Goal: Task Accomplishment & Management: Manage account settings

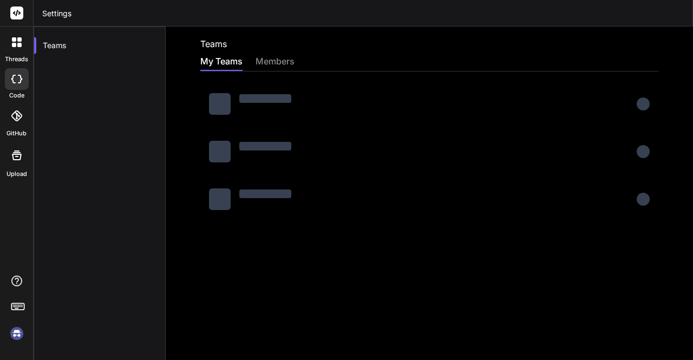
click at [19, 336] on img at bounding box center [17, 333] width 18 height 18
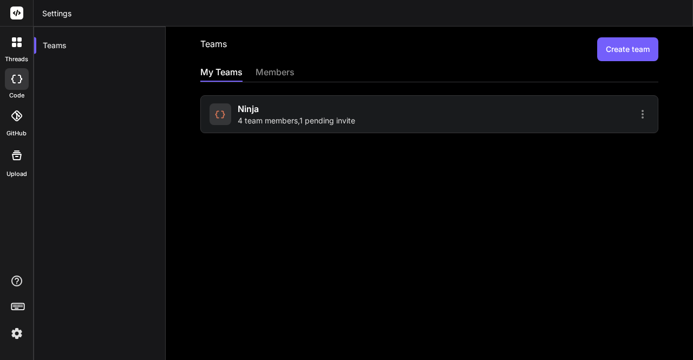
click at [297, 123] on span "4 team members , 1 pending invite" at bounding box center [296, 120] width 117 height 11
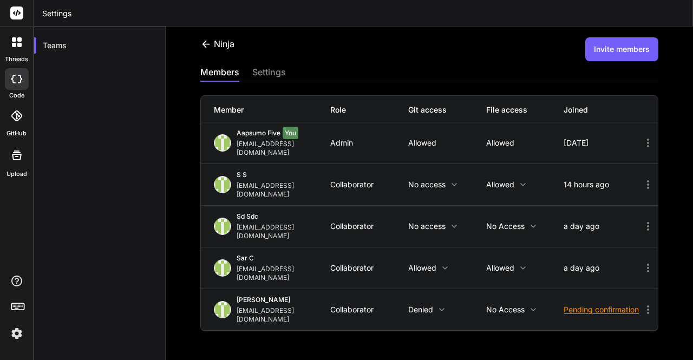
click at [18, 333] on img at bounding box center [17, 333] width 18 height 18
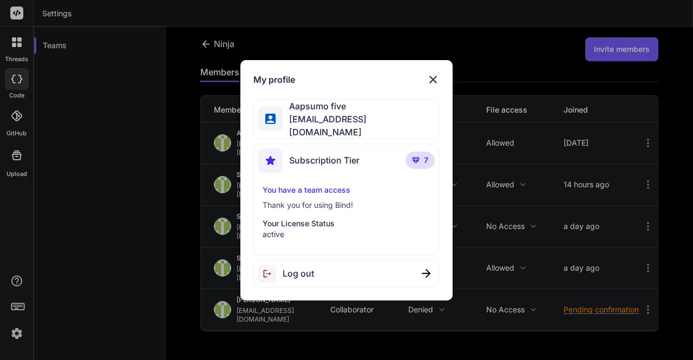
click at [435, 85] on img at bounding box center [433, 79] width 13 height 13
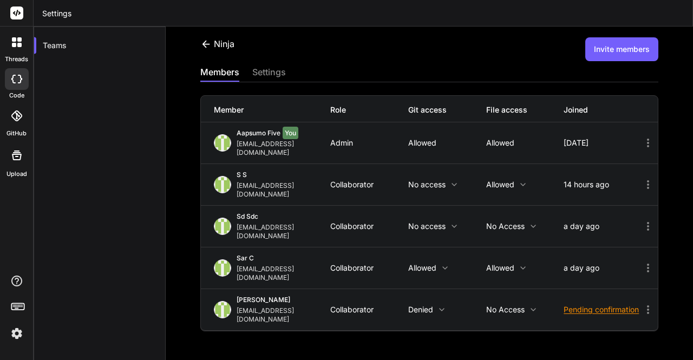
click at [19, 81] on icon at bounding box center [16, 79] width 11 height 9
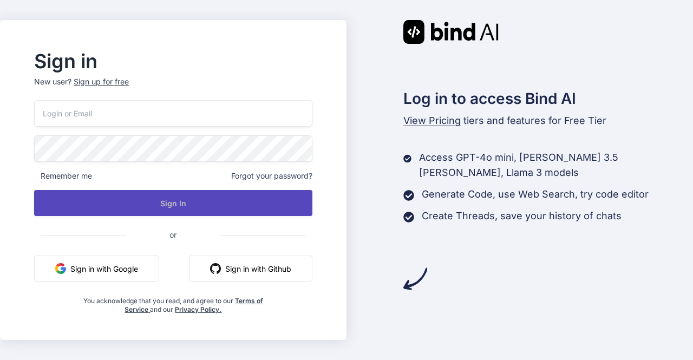
type input "[EMAIL_ADDRESS][DOMAIN_NAME]"
click at [143, 199] on button "Sign In" at bounding box center [173, 203] width 278 height 26
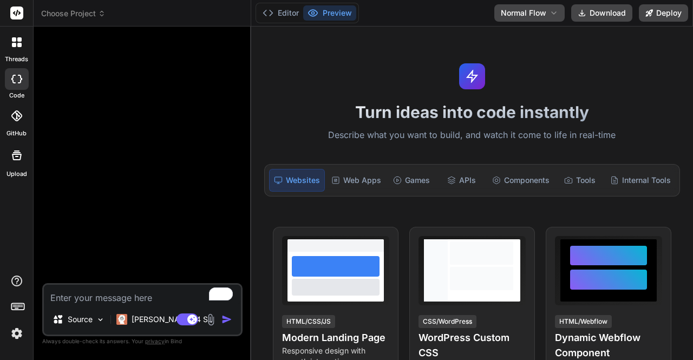
click at [18, 334] on img at bounding box center [17, 333] width 18 height 18
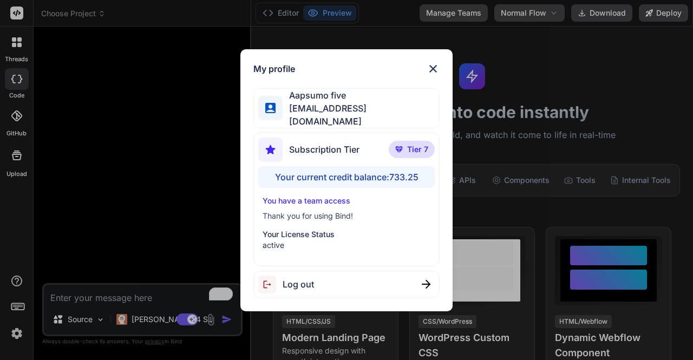
click at [121, 182] on div "My profile Aapsumo five appsumo_5@yopmail.com Subscription Tier Tier 7 Your cur…" at bounding box center [346, 180] width 693 height 360
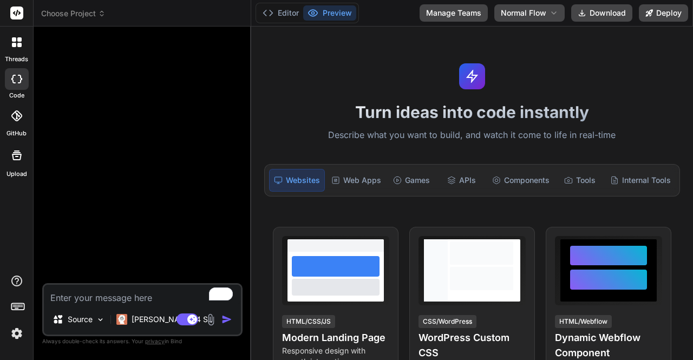
type textarea "x"
click at [19, 331] on img at bounding box center [17, 333] width 18 height 18
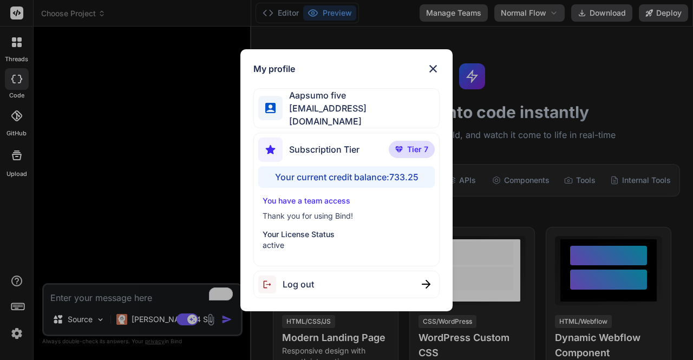
click at [434, 73] on img at bounding box center [433, 68] width 13 height 13
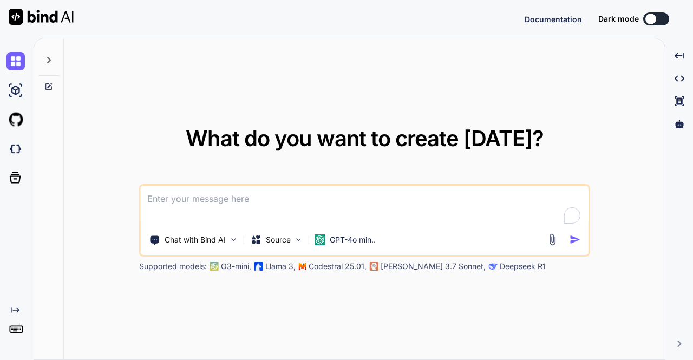
type textarea "x"
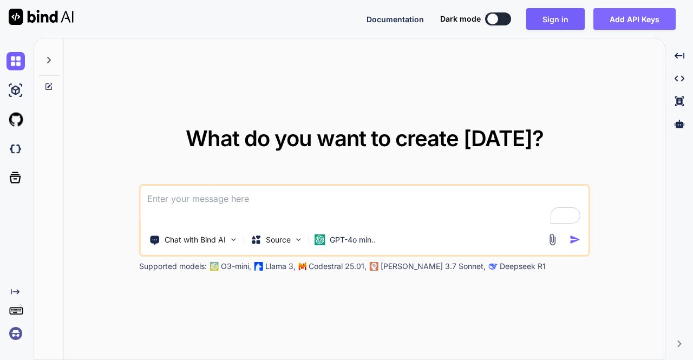
click at [631, 21] on button "Add API Keys" at bounding box center [634, 19] width 82 height 22
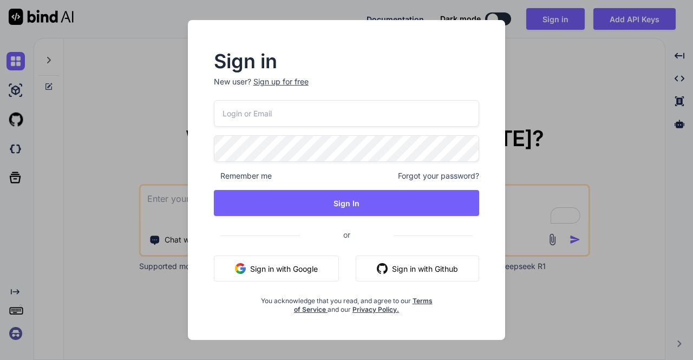
type input "[EMAIL_ADDRESS][DOMAIN_NAME]"
click at [555, 101] on div "Sign in New user? Sign up for free appsumo_5@yopmail.com Remember me Forgot you…" at bounding box center [346, 180] width 693 height 360
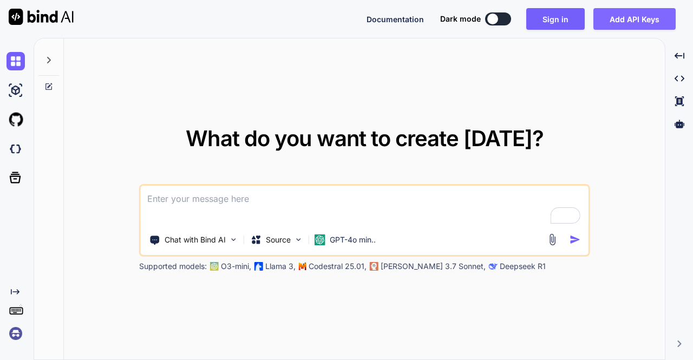
click at [635, 20] on button "Add API Keys" at bounding box center [634, 19] width 82 height 22
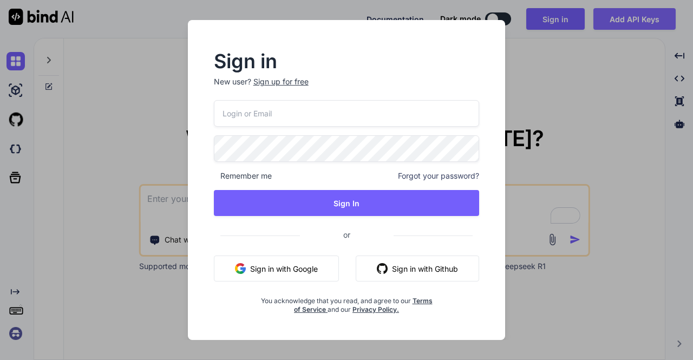
type input "[EMAIL_ADDRESS][DOMAIN_NAME]"
click at [562, 96] on div "Sign in New user? Sign up for free appsumo_5@yopmail.com Remember me Forgot you…" at bounding box center [346, 180] width 693 height 360
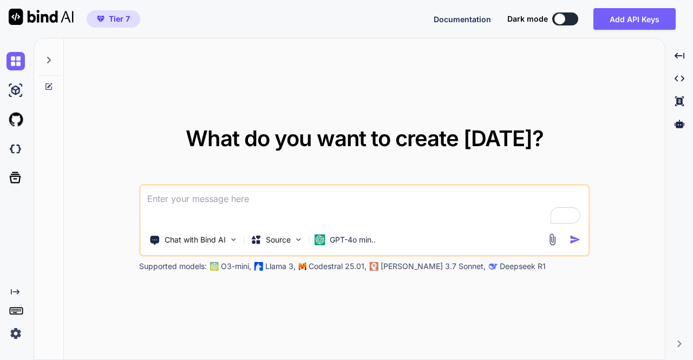
click at [19, 336] on img at bounding box center [15, 333] width 18 height 18
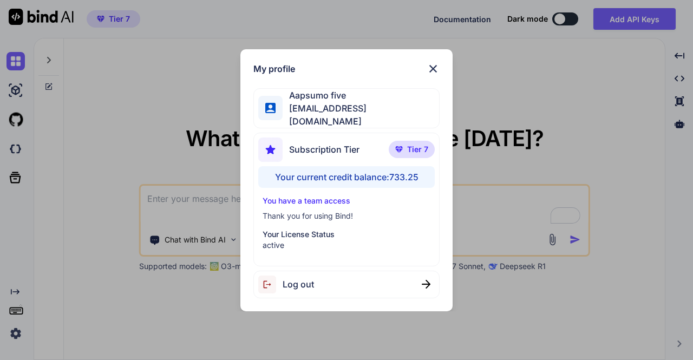
click at [166, 155] on div "My profile Aapsumo five appsumo_5@yopmail.com Subscription Tier Tier 7 Your cur…" at bounding box center [346, 180] width 693 height 360
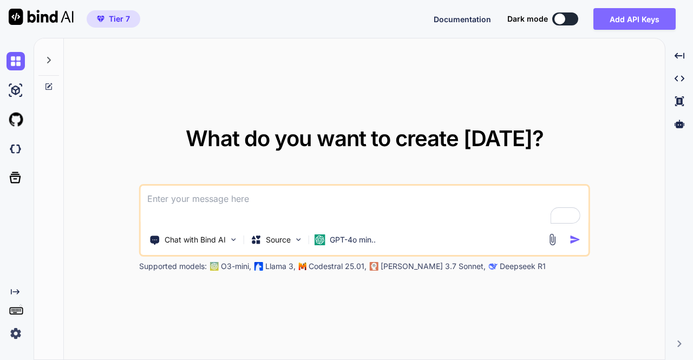
click at [634, 10] on button "Add API Keys" at bounding box center [634, 19] width 82 height 22
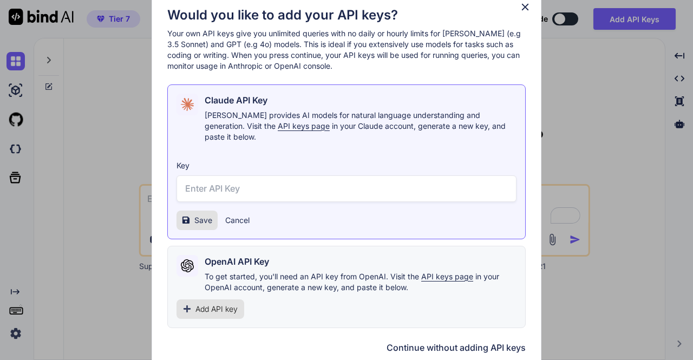
click at [100, 219] on div "Would you like to add your API keys? Your own API keys give you unlimited queri…" at bounding box center [346, 180] width 693 height 360
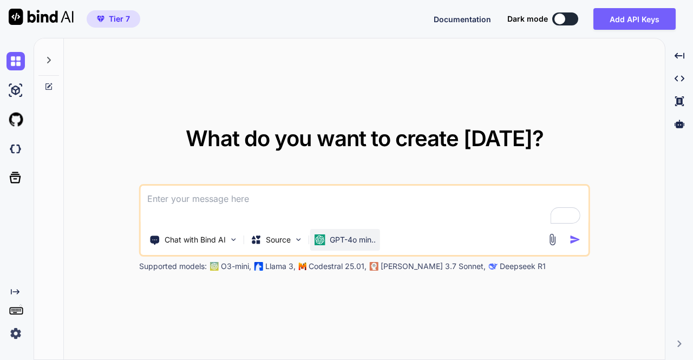
click at [337, 237] on p "GPT-4o min.." at bounding box center [353, 239] width 46 height 11
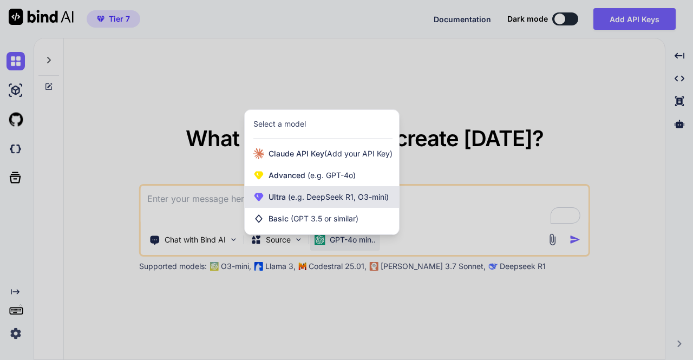
click at [305, 200] on span "(e.g. DeepSeek R1, O3-mini)" at bounding box center [337, 196] width 103 height 9
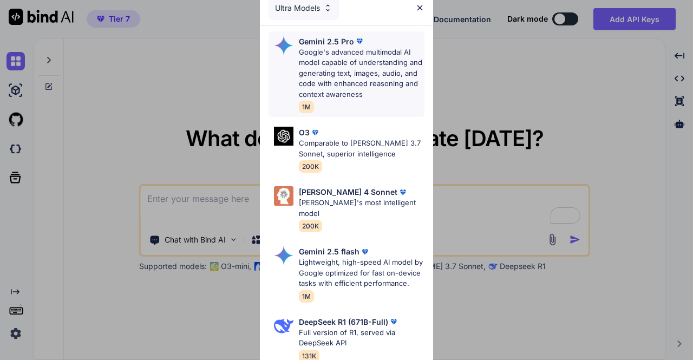
click at [329, 64] on p "Google's advanced multimodal AI model capable of understanding and generating t…" at bounding box center [362, 73] width 126 height 53
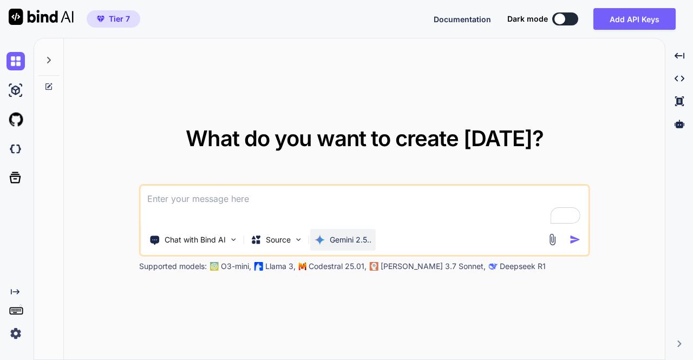
click at [339, 235] on p "Gemini 2.5.." at bounding box center [351, 239] width 42 height 11
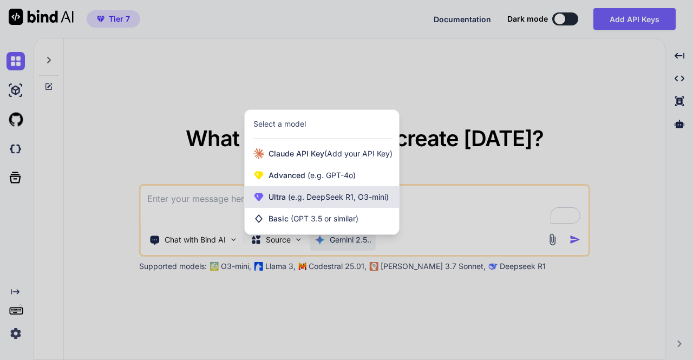
click at [311, 205] on div "Ultra (e.g. DeepSeek R1, O3-mini)" at bounding box center [322, 197] width 154 height 22
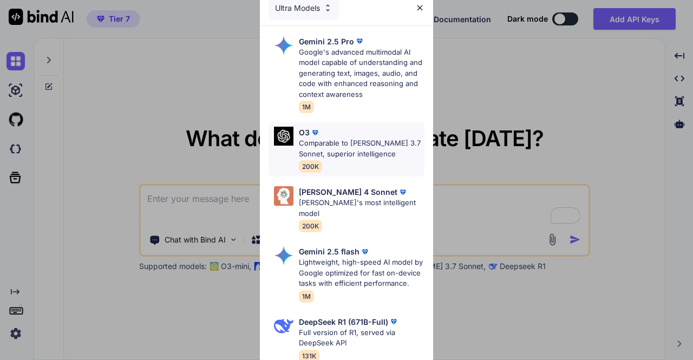
click at [335, 159] on p "Comparable to [PERSON_NAME] 3.7 Sonnet, superior intelligence" at bounding box center [362, 148] width 126 height 21
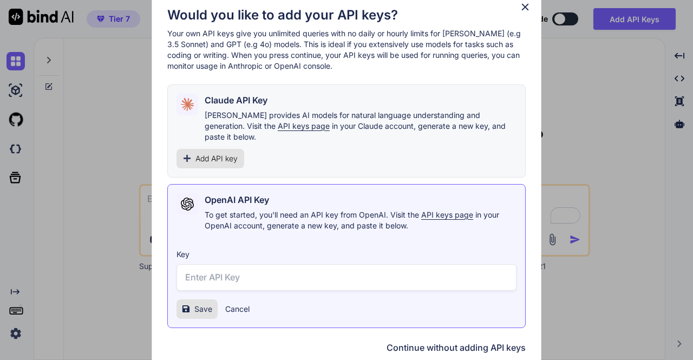
click at [526, 11] on icon at bounding box center [525, 7] width 12 height 12
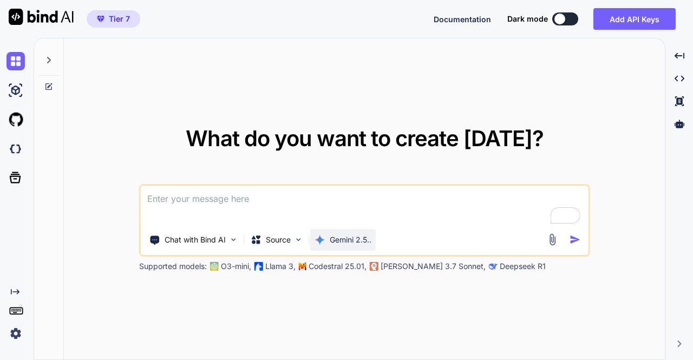
click at [338, 241] on p "Gemini 2.5.." at bounding box center [351, 239] width 42 height 11
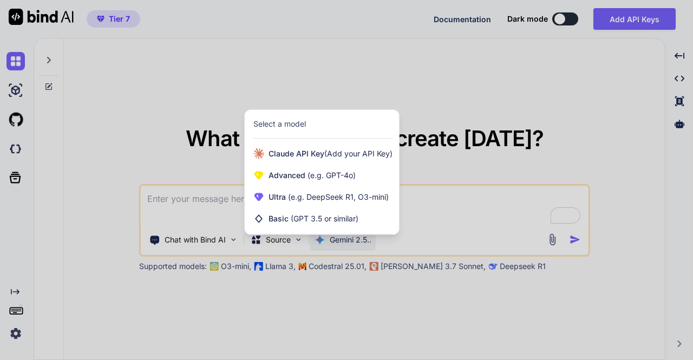
click at [442, 108] on div at bounding box center [346, 180] width 693 height 360
type textarea "x"
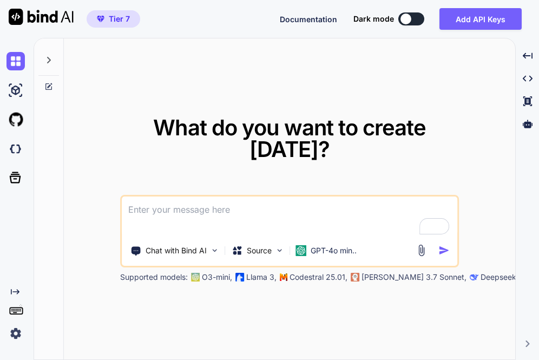
click at [21, 334] on img at bounding box center [15, 333] width 18 height 18
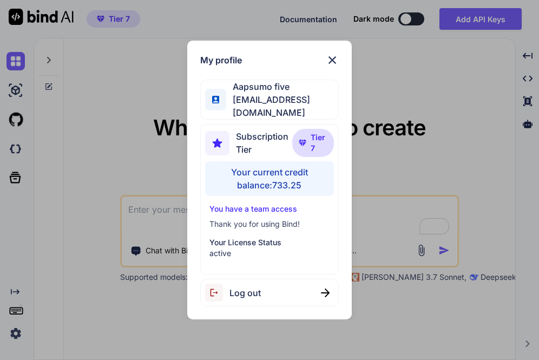
click at [274, 287] on div "Log out" at bounding box center [269, 293] width 139 height 28
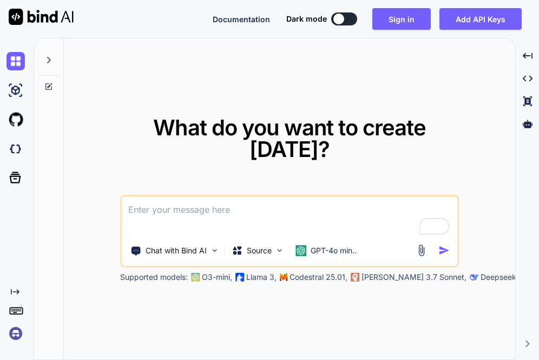
type textarea "x"
click at [16, 334] on img at bounding box center [15, 333] width 18 height 18
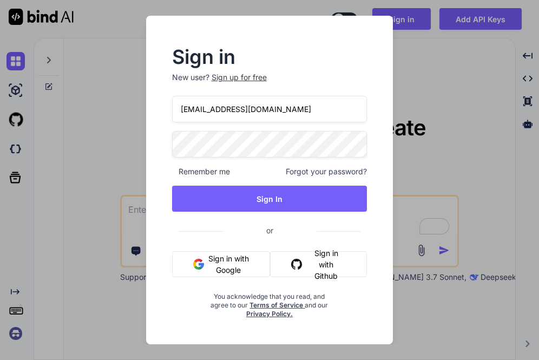
drag, startPoint x: 298, startPoint y: 99, endPoint x: 297, endPoint y: 107, distance: 8.2
click at [297, 107] on input "[EMAIL_ADDRESS][DOMAIN_NAME]" at bounding box center [269, 109] width 195 height 27
type input "a"
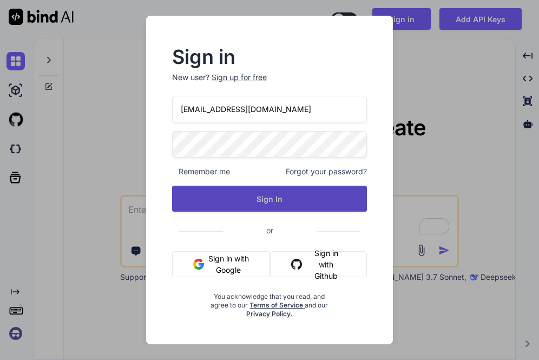
type input "[EMAIL_ADDRESS][DOMAIN_NAME]"
click at [283, 199] on button "Sign In" at bounding box center [269, 199] width 195 height 26
click at [239, 204] on button "Sign In" at bounding box center [269, 199] width 195 height 26
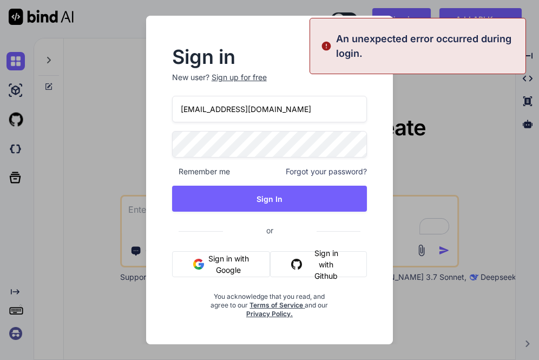
click at [181, 112] on input "[EMAIL_ADDRESS][DOMAIN_NAME]" at bounding box center [269, 109] width 195 height 27
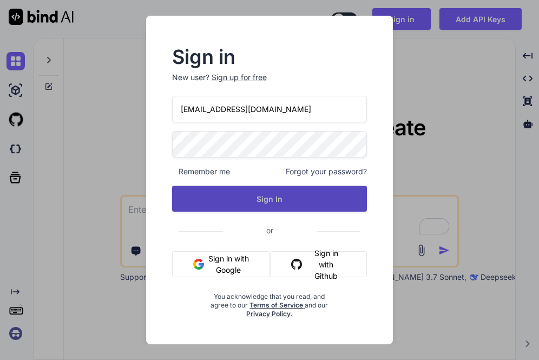
click at [241, 199] on button "Sign In" at bounding box center [269, 199] width 195 height 26
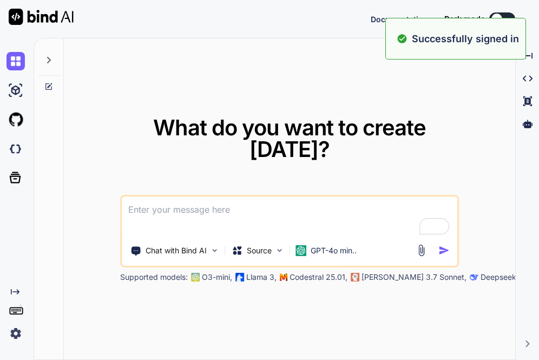
click at [236, 90] on div "What do you want to create [DATE]? Chat with Bind AI Source GPT-4o min.. Suppor…" at bounding box center [289, 199] width 451 height 322
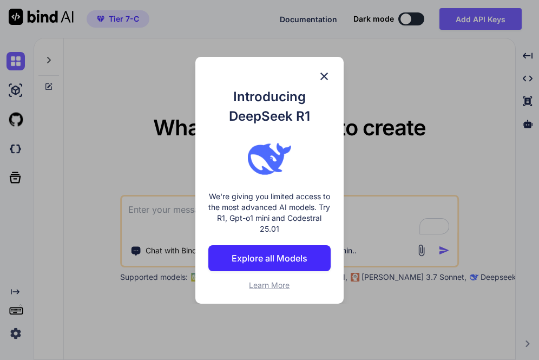
click at [54, 126] on div "Introducing DeepSeek R1 We're giving you limited access to the most advanced AI…" at bounding box center [269, 180] width 539 height 360
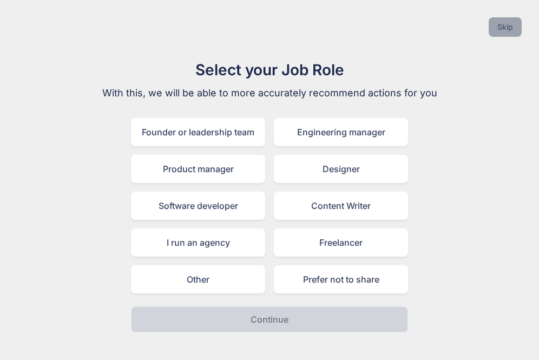
drag, startPoint x: 509, startPoint y: 37, endPoint x: 508, endPoint y: 22, distance: 15.7
click at [489, 22] on div "Skip" at bounding box center [270, 27] width 522 height 37
click at [489, 22] on button "Skip" at bounding box center [505, 26] width 33 height 19
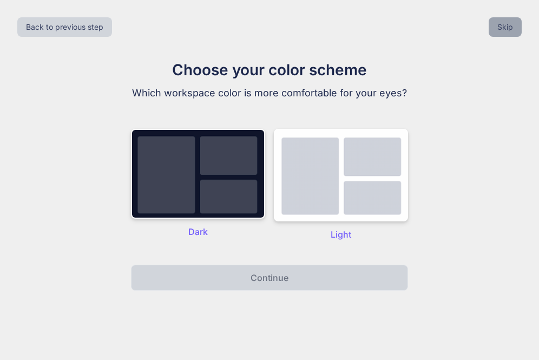
click at [489, 22] on button "Skip" at bounding box center [505, 26] width 33 height 19
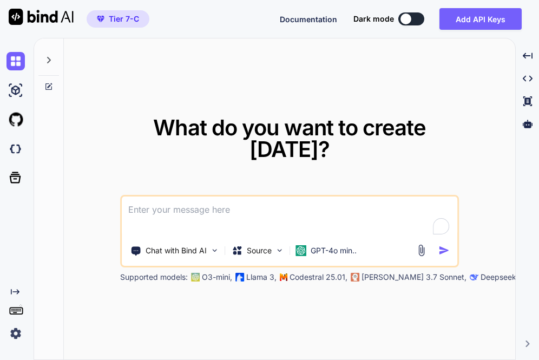
click at [489, 22] on button "Add API Keys" at bounding box center [481, 19] width 82 height 22
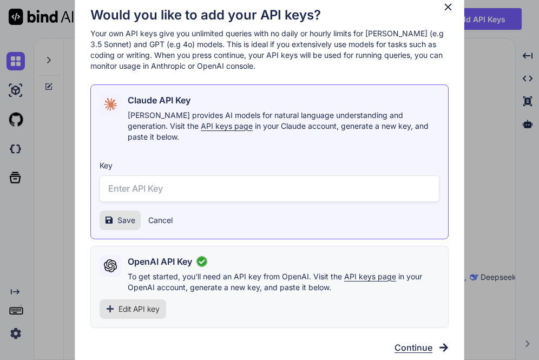
click at [450, 7] on icon at bounding box center [448, 7] width 12 height 12
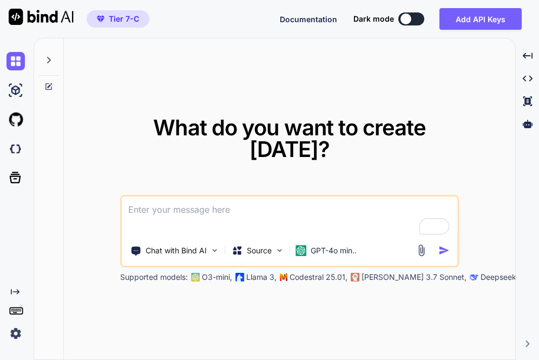
click at [16, 335] on img at bounding box center [15, 333] width 18 height 18
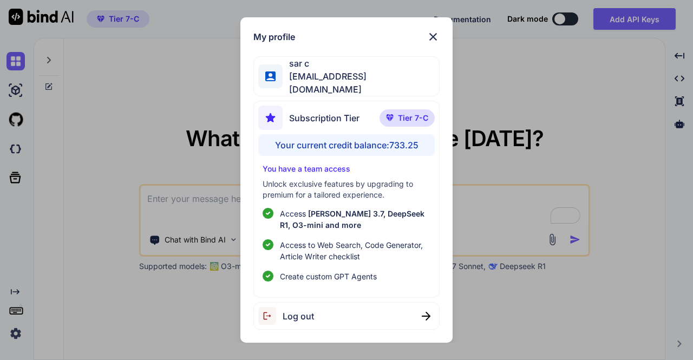
click at [136, 180] on div "My profile sar c [EMAIL_ADDRESS][DOMAIN_NAME] Subscription Tier Tier 7-C Your c…" at bounding box center [346, 180] width 693 height 360
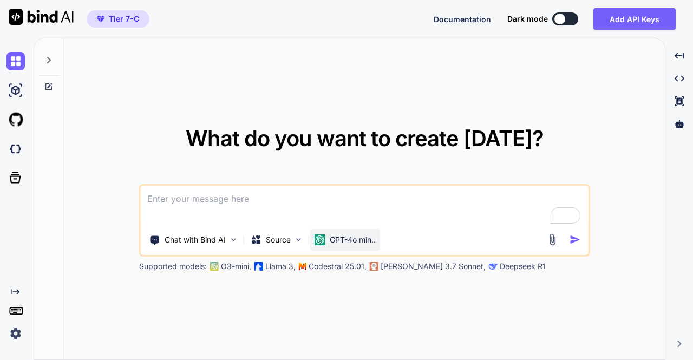
click at [343, 243] on p "GPT-4o min.." at bounding box center [353, 239] width 46 height 11
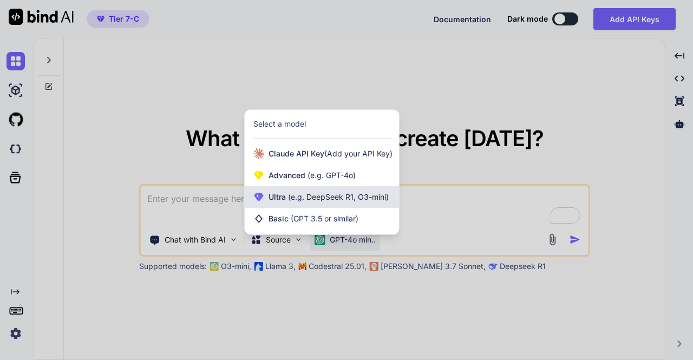
click at [323, 195] on span "(e.g. DeepSeek R1, O3-mini)" at bounding box center [337, 196] width 103 height 9
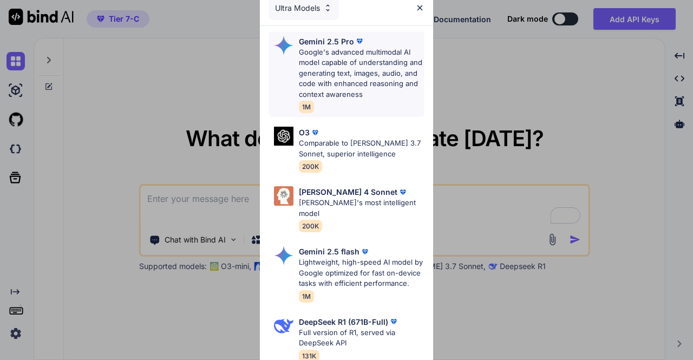
click at [330, 87] on p "Google's advanced multimodal AI model capable of understanding and generating t…" at bounding box center [362, 73] width 126 height 53
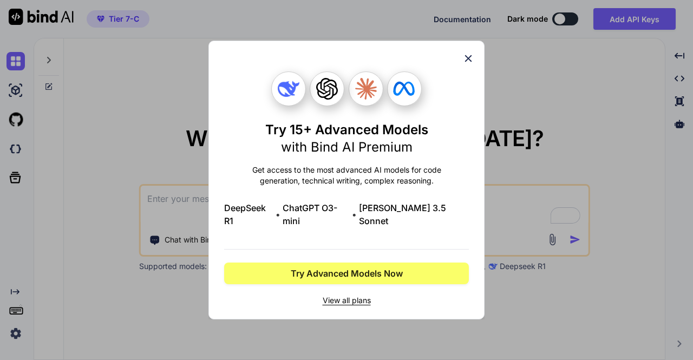
click at [475, 67] on div "Try 15+ Advanced Models with Bind AI Premium Get access to the most advanced AI…" at bounding box center [346, 180] width 276 height 279
click at [468, 62] on icon at bounding box center [468, 59] width 12 height 12
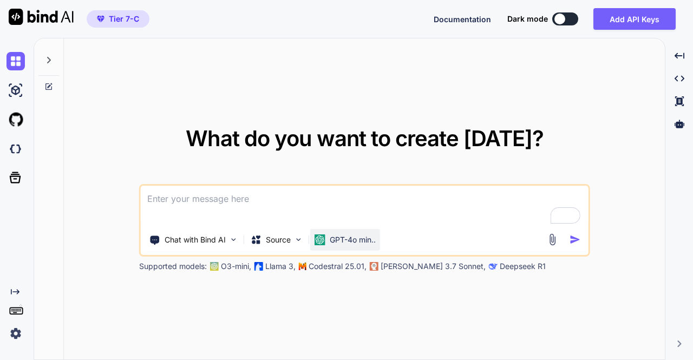
click at [336, 233] on div "GPT-4o min.." at bounding box center [345, 240] width 70 height 22
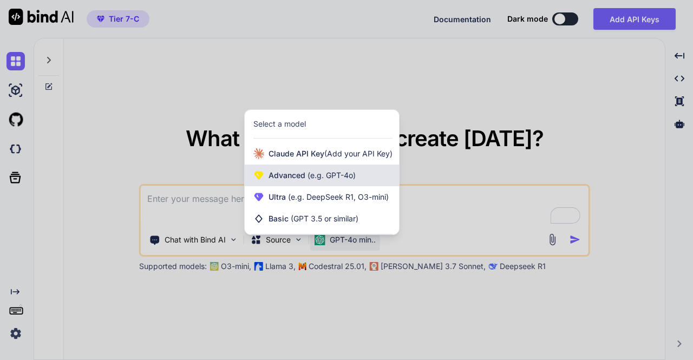
click at [310, 179] on span "(e.g. GPT-4o)" at bounding box center [330, 175] width 50 height 9
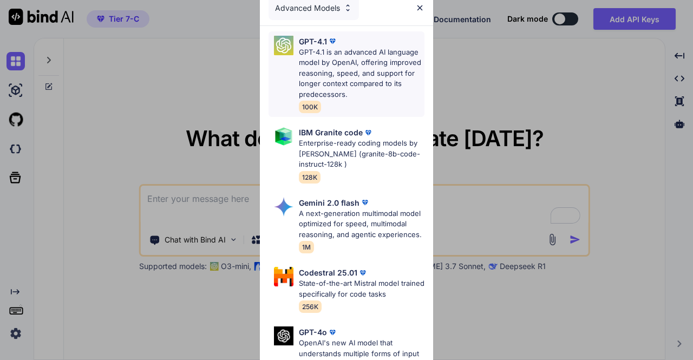
click at [328, 76] on p "GPT-4.1 is an advanced AI language model by OpenAI, offering improved reasoning…" at bounding box center [362, 73] width 126 height 53
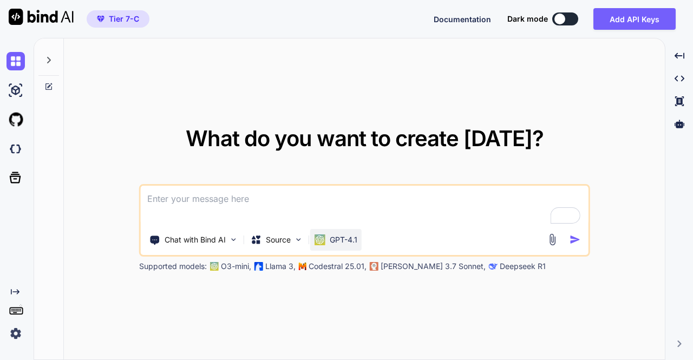
click at [342, 244] on p "GPT-4.1" at bounding box center [344, 239] width 28 height 11
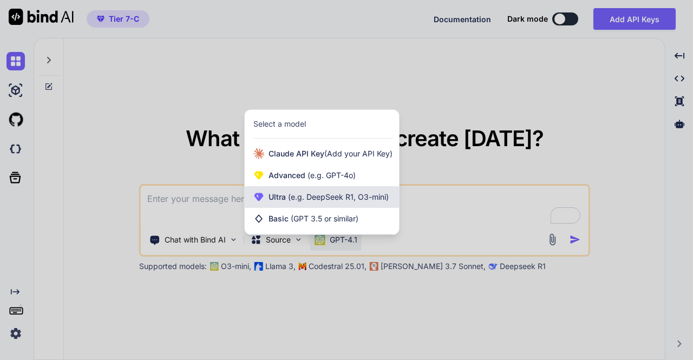
click at [309, 198] on span "(e.g. DeepSeek R1, O3-mini)" at bounding box center [337, 196] width 103 height 9
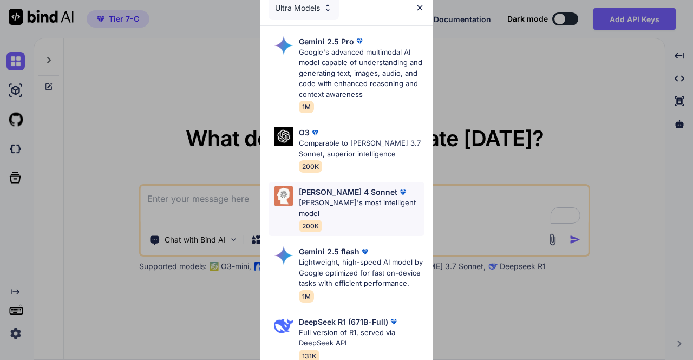
click at [332, 195] on p "[PERSON_NAME] 4 Sonnet" at bounding box center [348, 191] width 99 height 11
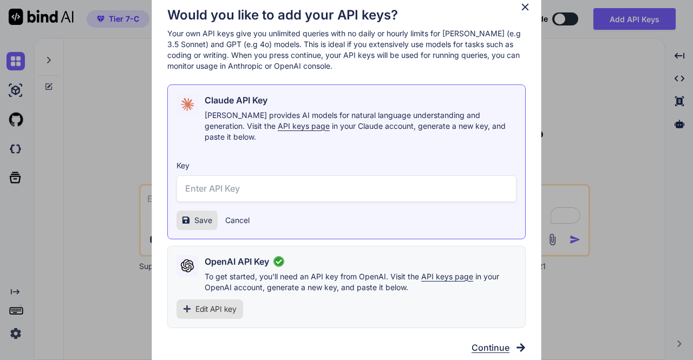
click at [489, 9] on icon at bounding box center [525, 7] width 12 height 12
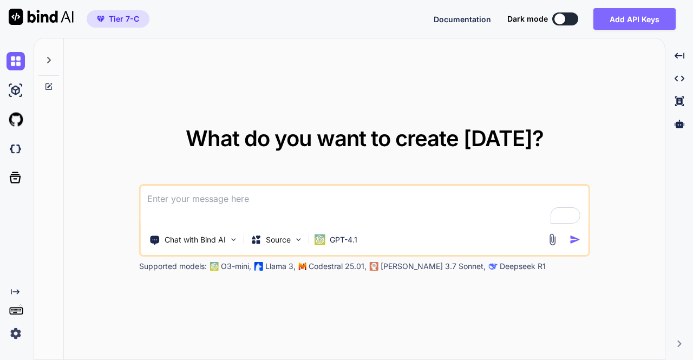
click at [489, 17] on button "Add API Keys" at bounding box center [634, 19] width 82 height 22
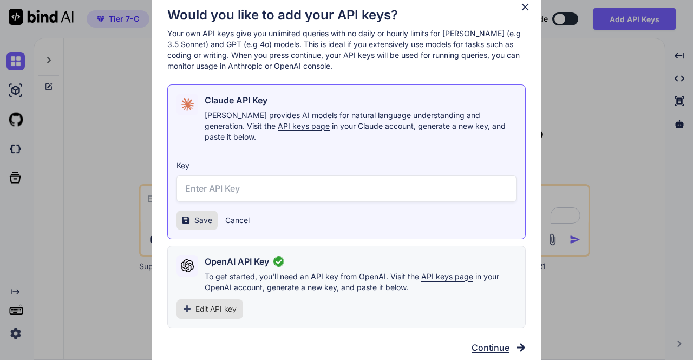
click at [489, 166] on div "Would you like to add your API keys? Your own API keys give you unlimited queri…" at bounding box center [346, 180] width 693 height 360
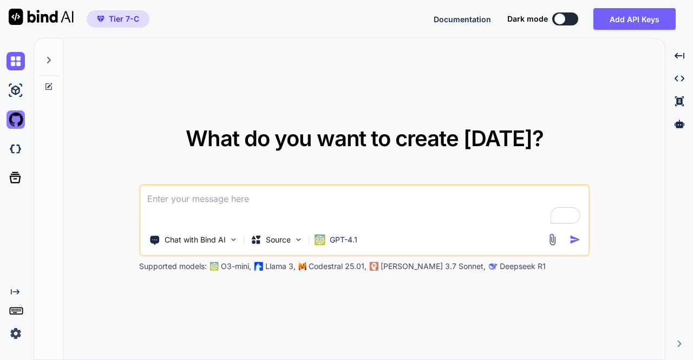
click at [17, 122] on img at bounding box center [15, 119] width 18 height 18
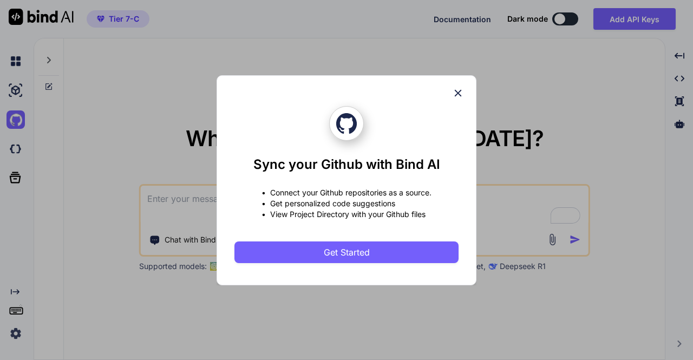
click at [458, 90] on icon at bounding box center [458, 93] width 12 height 12
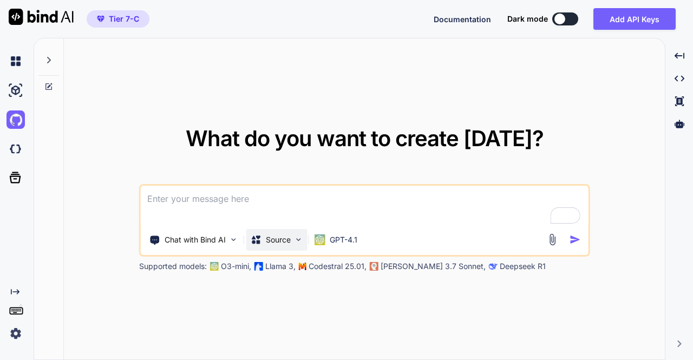
click at [279, 239] on p "Source" at bounding box center [278, 239] width 25 height 11
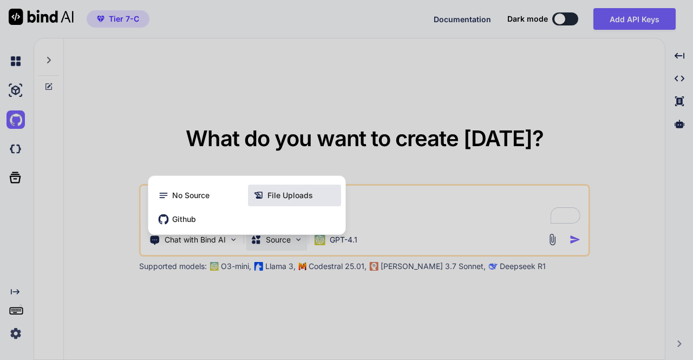
click at [288, 201] on div "File Uploads" at bounding box center [294, 196] width 93 height 22
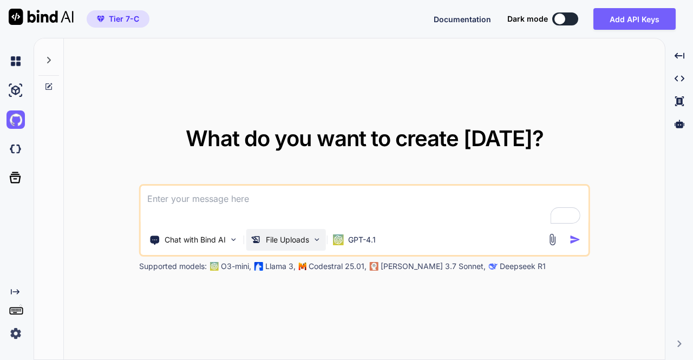
click at [286, 234] on p "File Uploads" at bounding box center [287, 239] width 43 height 11
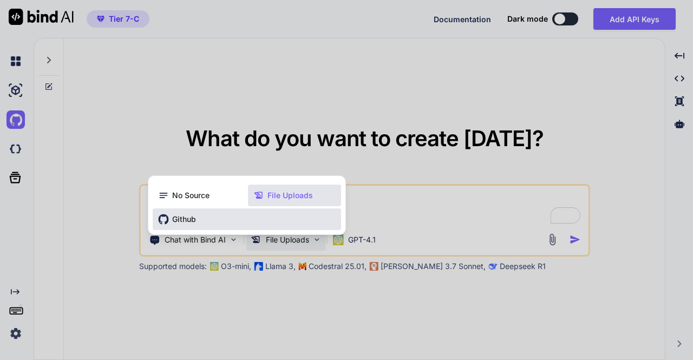
click at [179, 209] on div "Github" at bounding box center [247, 219] width 188 height 22
type textarea "x"
